Goal: Information Seeking & Learning: Learn about a topic

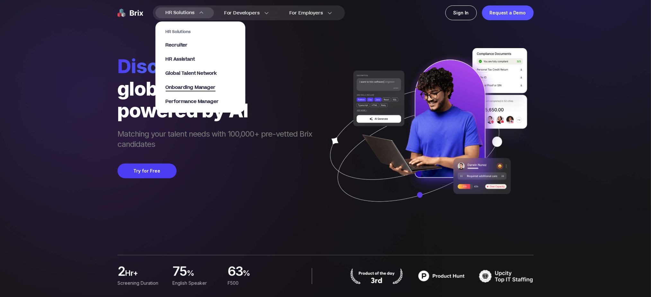
click at [211, 90] on span "Onboarding Manager" at bounding box center [191, 87] width 50 height 7
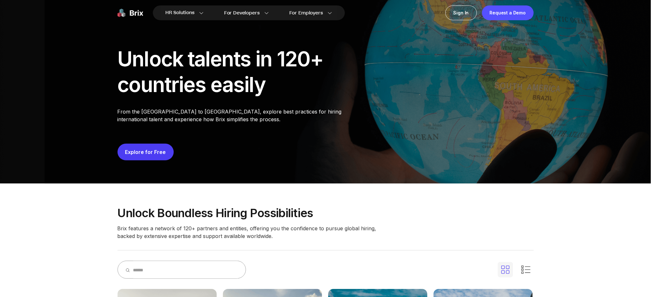
click at [152, 144] on button "Explore for Free" at bounding box center [145, 152] width 56 height 17
click at [154, 156] on button "Explore for Free" at bounding box center [145, 152] width 56 height 17
click at [203, 15] on section "HR Solutions Recruiter HR Assistant Global Talent Network Onboarding Manager Pe…" at bounding box center [200, 64] width 90 height 98
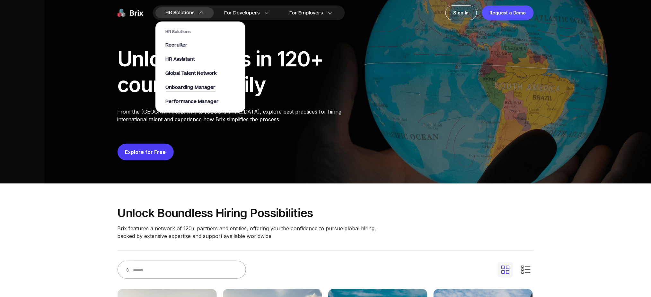
click at [186, 87] on span "Onboarding Manager" at bounding box center [191, 87] width 50 height 7
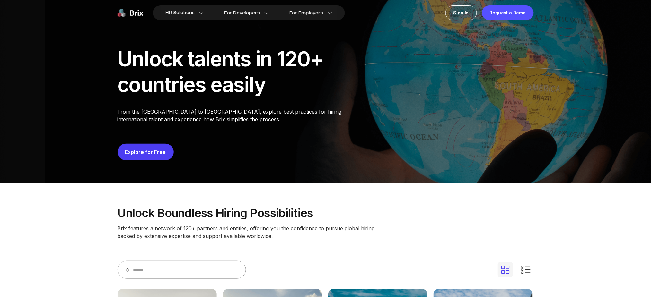
click at [141, 148] on button "Explore for Free" at bounding box center [145, 152] width 56 height 17
click at [248, 109] on p "From the United States to Japan, explore best practices for hiring internationa…" at bounding box center [240, 115] width 247 height 15
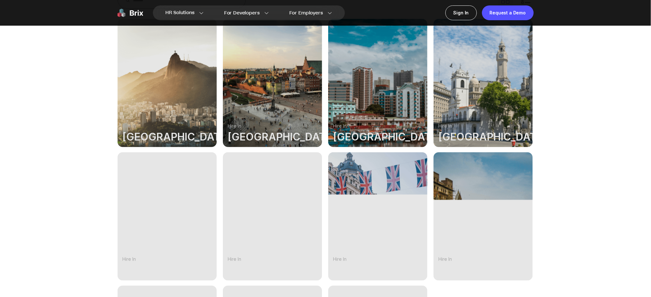
scroll to position [428, 0]
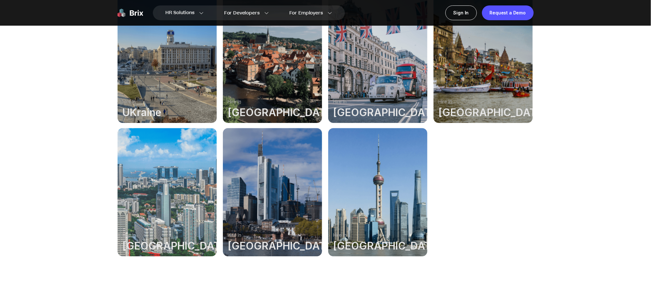
click at [210, 115] on div at bounding box center [166, 59] width 99 height 128
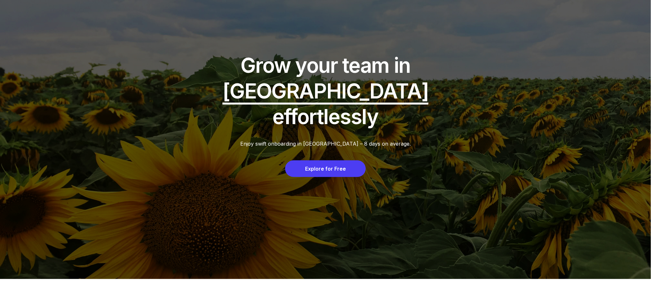
click at [329, 161] on div "Explore for Free" at bounding box center [325, 169] width 81 height 17
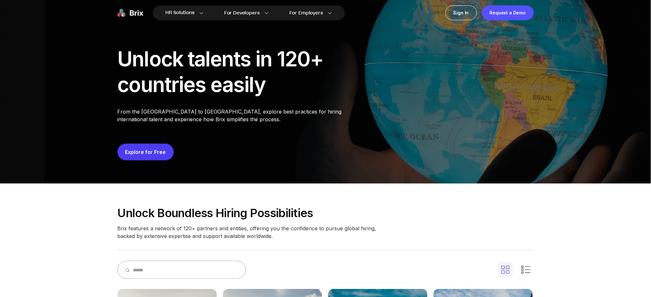
click at [143, 147] on button "Explore for Free" at bounding box center [145, 152] width 56 height 17
click at [152, 152] on link "Explore for Free" at bounding box center [145, 152] width 41 height 6
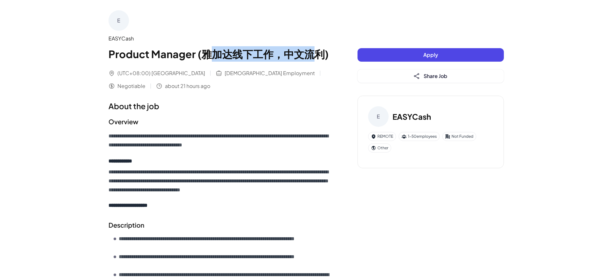
drag, startPoint x: 208, startPoint y: 52, endPoint x: 335, endPoint y: 49, distance: 126.5
click at [335, 49] on div "**********" at bounding box center [306, 259] width 411 height 519
drag, startPoint x: 222, startPoint y: 139, endPoint x: 228, endPoint y: 137, distance: 6.5
click at [222, 139] on p "**********" at bounding box center [220, 141] width 223 height 18
